Goal: Transaction & Acquisition: Purchase product/service

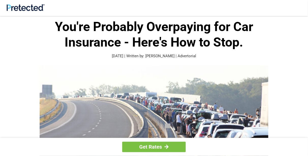
click at [150, 94] on img at bounding box center [154, 124] width 229 height 119
click at [154, 58] on p "[DATE] | Written by: [PERSON_NAME] | Advertorial" at bounding box center [154, 56] width 244 height 6
click at [153, 57] on p "[DATE] | Written by: [PERSON_NAME] | Advertorial" at bounding box center [154, 56] width 244 height 6
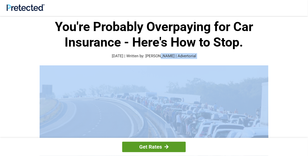
click at [162, 146] on link "Get Rates" at bounding box center [154, 147] width 64 height 10
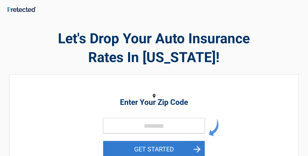
click at [158, 147] on button "GET STARTED" at bounding box center [154, 149] width 102 height 17
click at [193, 149] on button "GET STARTED" at bounding box center [154, 149] width 102 height 17
click at [185, 147] on button "GET STARTED" at bounding box center [154, 149] width 102 height 17
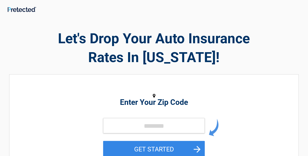
click at [163, 86] on div "Enter Your Zip Code GET STARTED" at bounding box center [153, 127] width 233 height 94
click at [177, 127] on input "tel" at bounding box center [154, 125] width 102 height 15
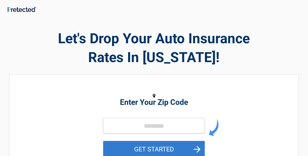
click at [168, 145] on button "GET STARTED" at bounding box center [154, 149] width 102 height 17
click at [166, 147] on button "GET STARTED" at bounding box center [154, 149] width 102 height 17
